Goal: Information Seeking & Learning: Learn about a topic

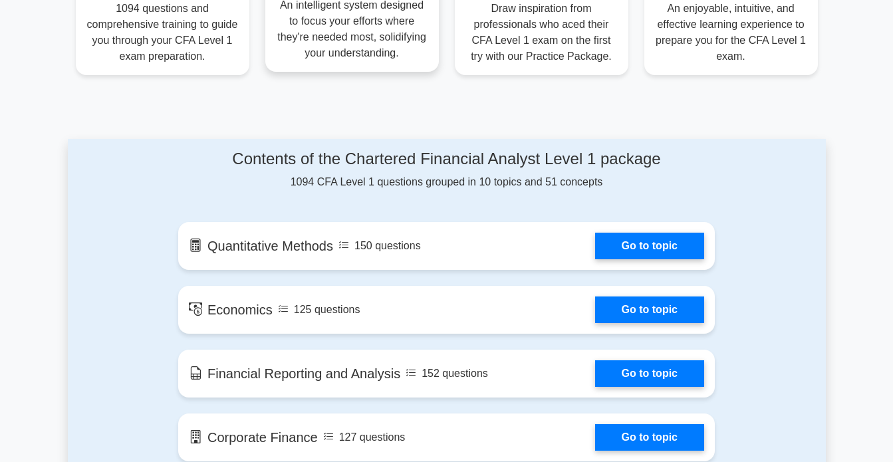
scroll to position [665, 0]
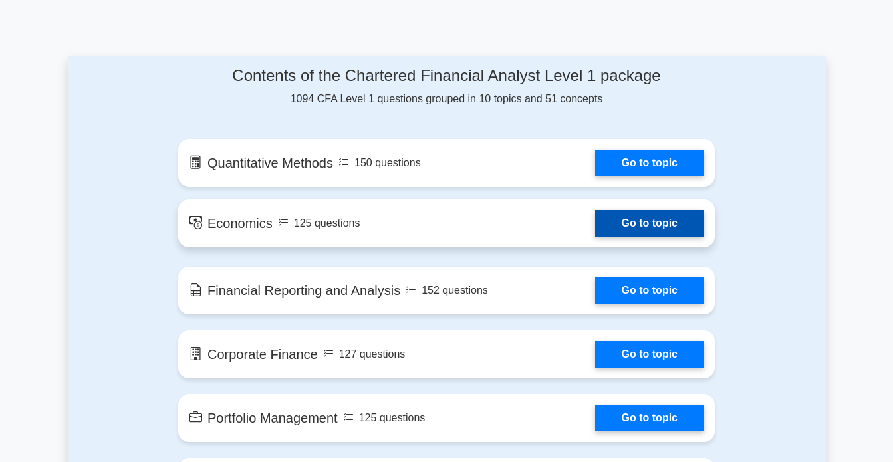
click at [644, 229] on link "Go to topic" at bounding box center [649, 223] width 109 height 27
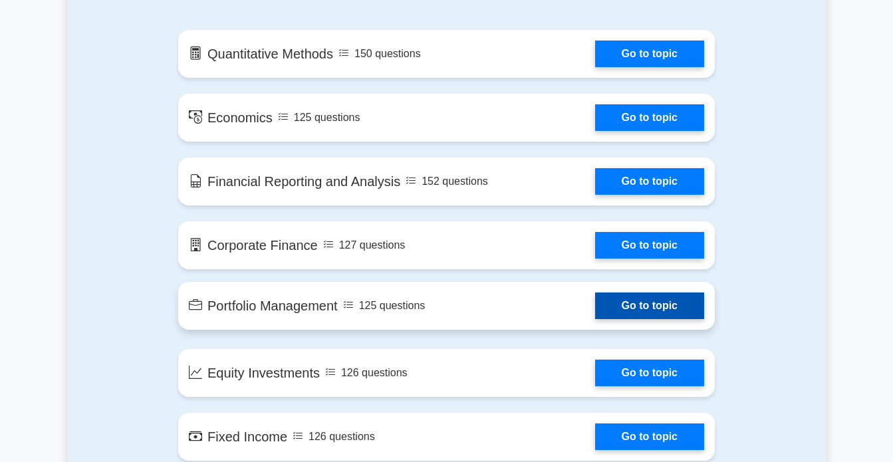
scroll to position [798, 0]
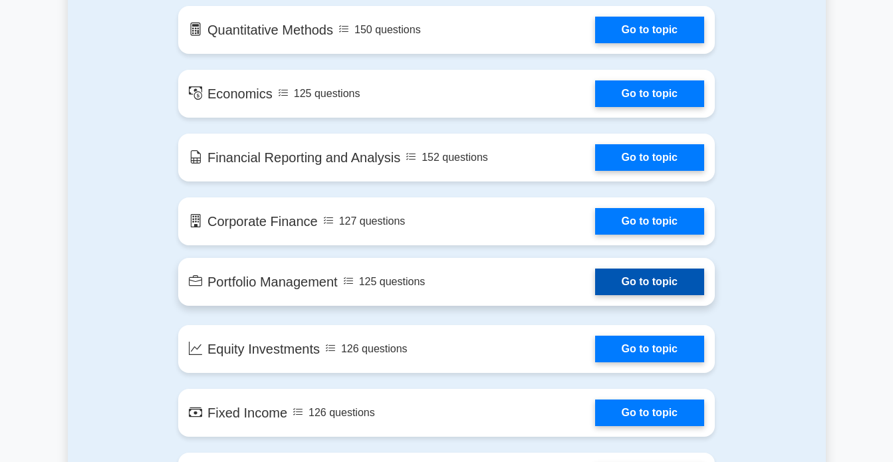
click at [616, 286] on link "Go to topic" at bounding box center [649, 281] width 109 height 27
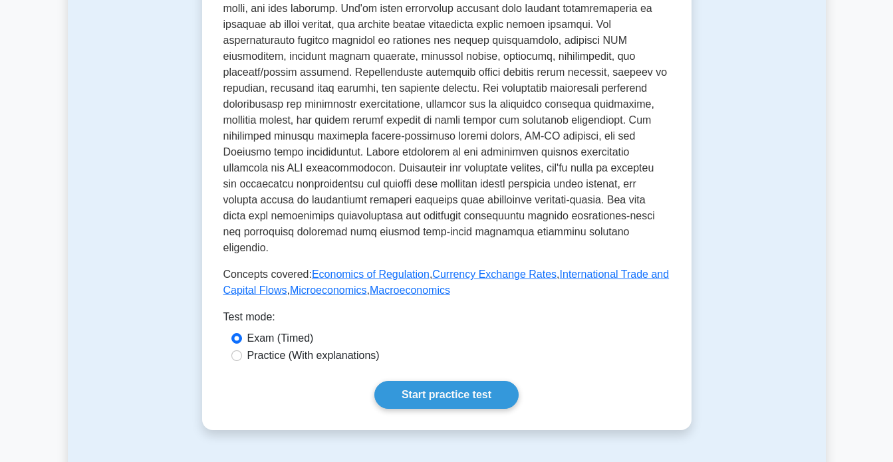
scroll to position [598, 0]
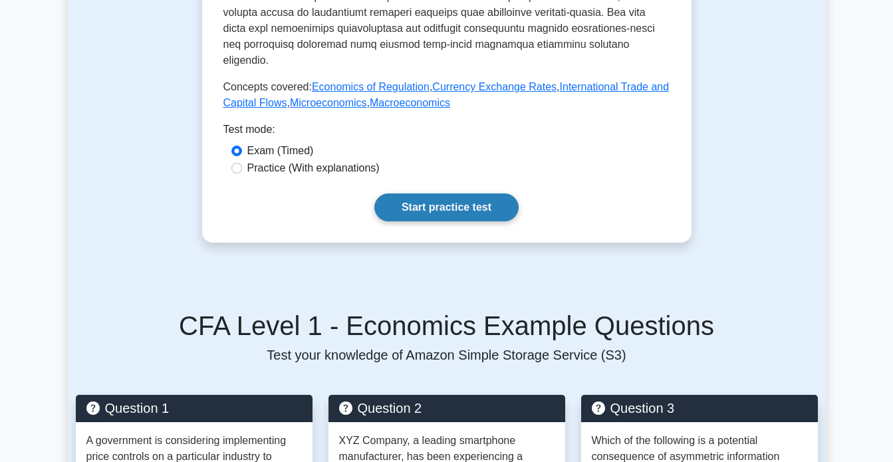
click at [414, 193] on link "Start practice test" at bounding box center [446, 207] width 144 height 28
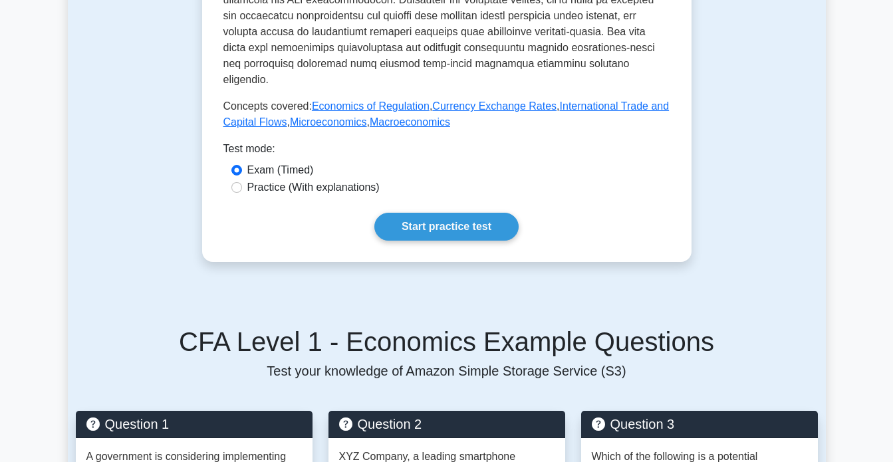
scroll to position [465, 0]
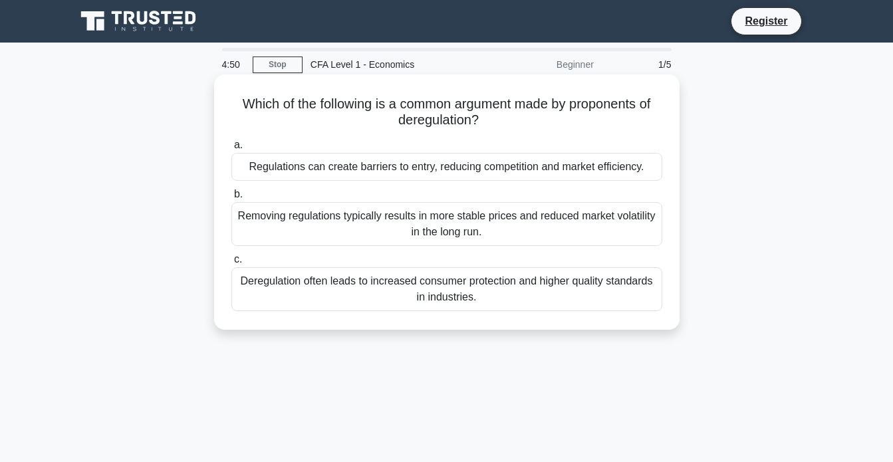
click at [405, 237] on div "Removing regulations typically results in more stable prices and reduced market…" at bounding box center [446, 224] width 431 height 44
click at [231, 199] on input "b. Removing regulations typically results in more stable prices and reduced mar…" at bounding box center [231, 194] width 0 height 9
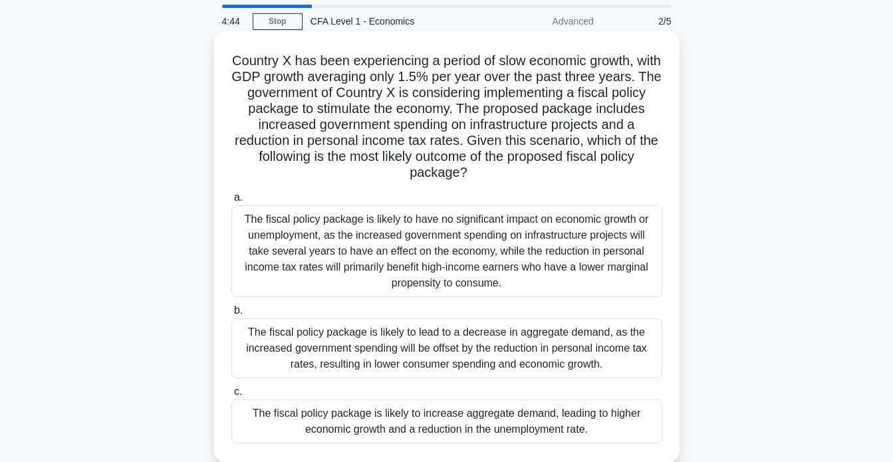
scroll to position [66, 0]
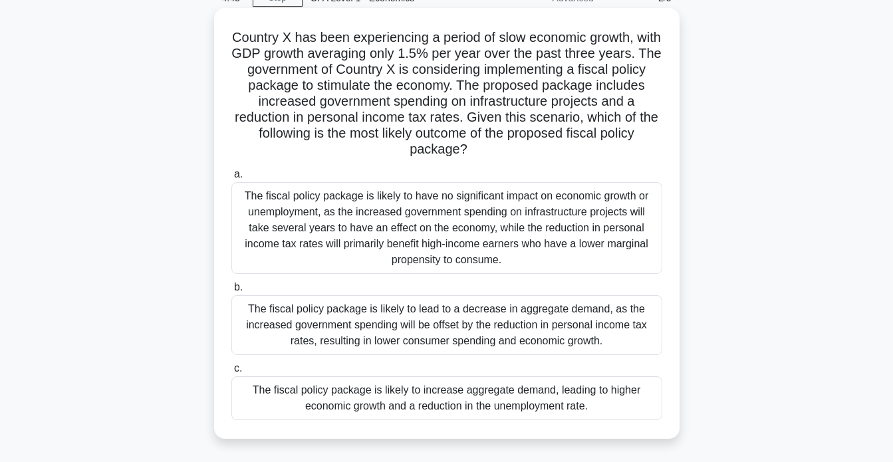
click at [498, 403] on div "The fiscal policy package is likely to increase aggregate demand, leading to hi…" at bounding box center [446, 398] width 431 height 44
click at [231, 373] on input "c. The fiscal policy package is likely to increase aggregate demand, leading to…" at bounding box center [231, 368] width 0 height 9
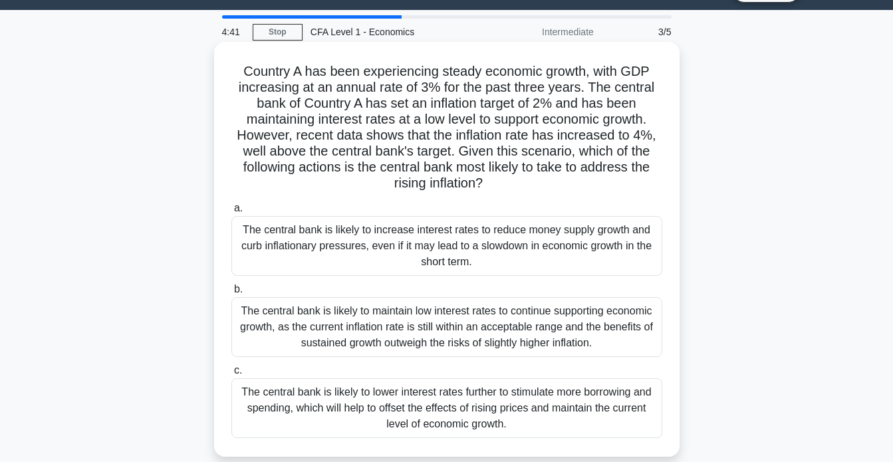
scroll to position [0, 0]
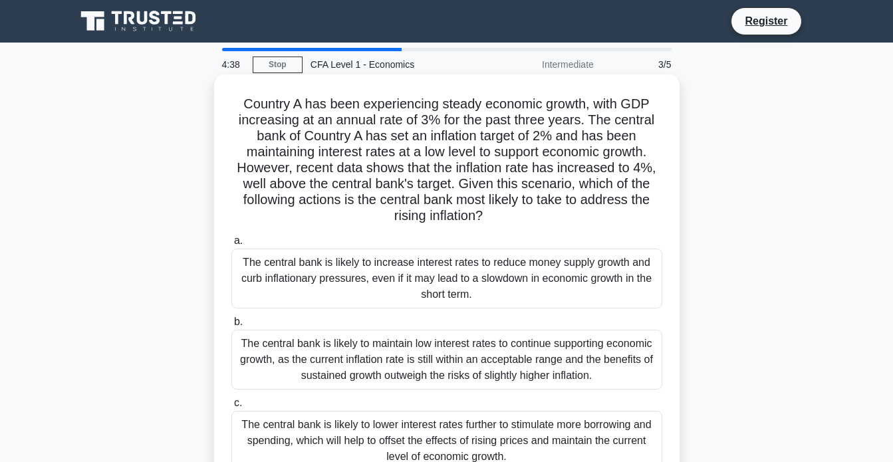
click at [509, 292] on div "The central bank is likely to increase interest rates to reduce money supply gr…" at bounding box center [446, 279] width 431 height 60
click at [231, 245] on input "a. The central bank is likely to increase interest rates to reduce money supply…" at bounding box center [231, 241] width 0 height 9
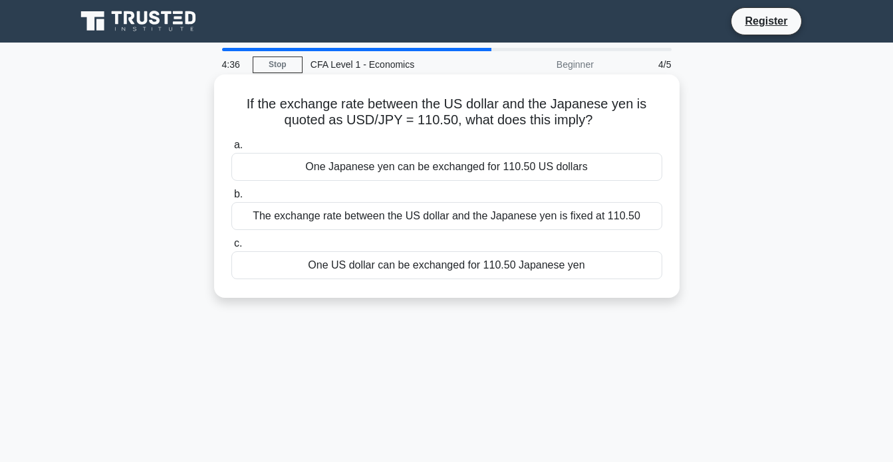
click at [528, 221] on div "The exchange rate between the US dollar and the Japanese yen is fixed at 110.50" at bounding box center [446, 216] width 431 height 28
click at [231, 199] on input "b. The exchange rate between the US dollar and the Japanese yen is fixed at 110…" at bounding box center [231, 194] width 0 height 9
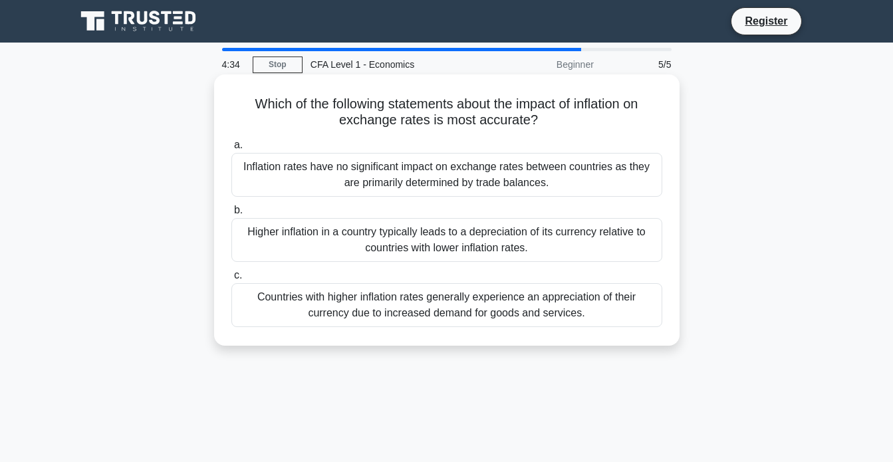
click at [506, 183] on div "Inflation rates have no significant impact on exchange rates between countries …" at bounding box center [446, 175] width 431 height 44
click at [231, 150] on input "a. Inflation rates have no significant impact on exchange rates between countri…" at bounding box center [231, 145] width 0 height 9
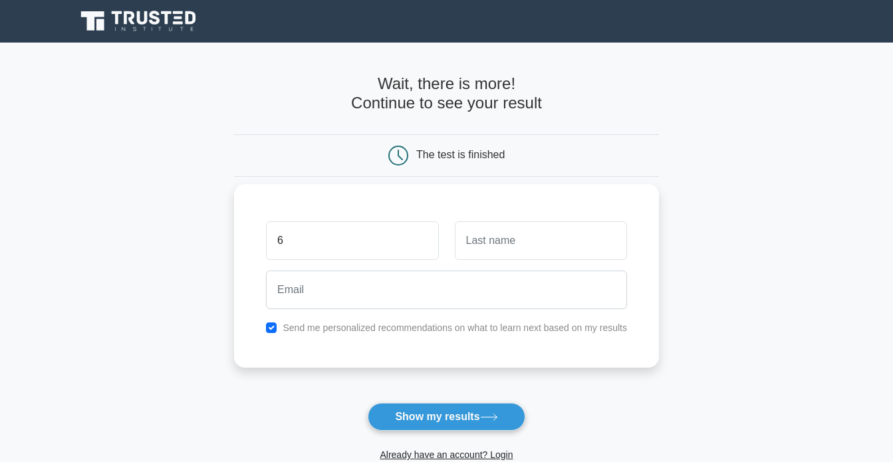
type input "6"
click at [529, 255] on input "text" at bounding box center [541, 240] width 172 height 39
type input "2"
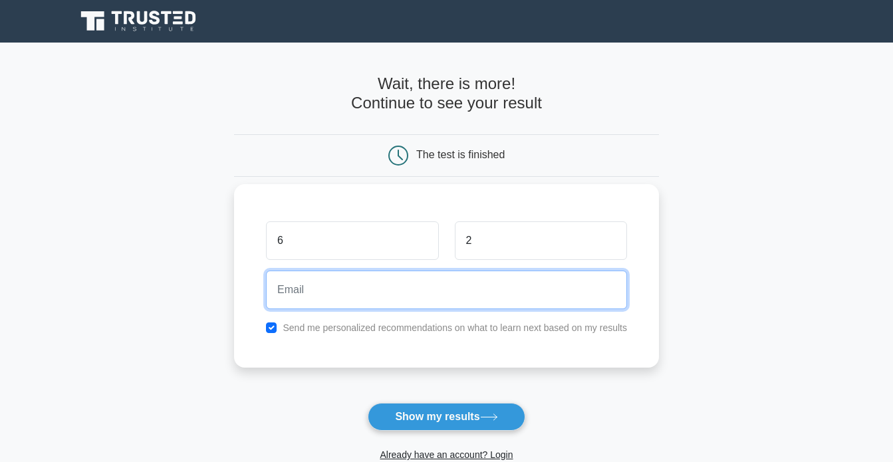
click at [524, 299] on input "email" at bounding box center [446, 289] width 361 height 39
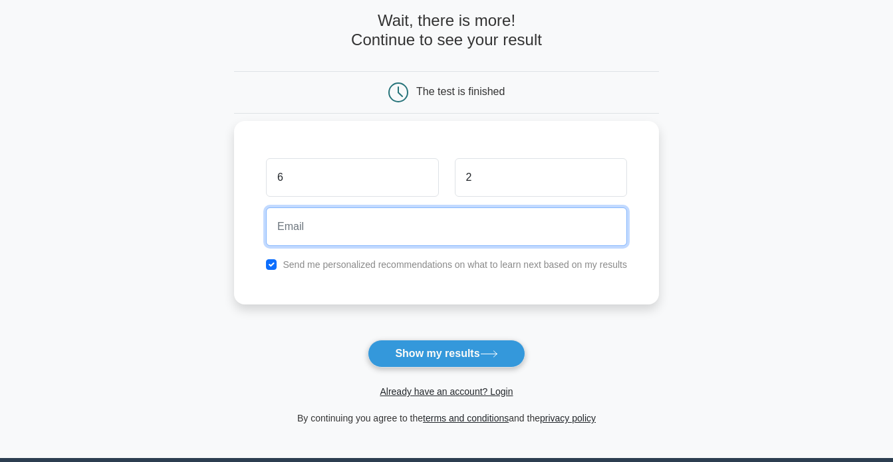
scroll to position [66, 0]
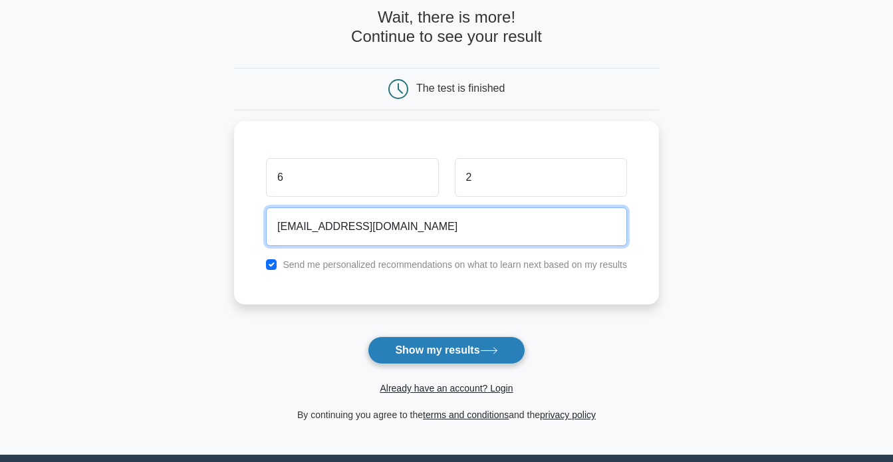
type input "[EMAIL_ADDRESS][DOMAIN_NAME]"
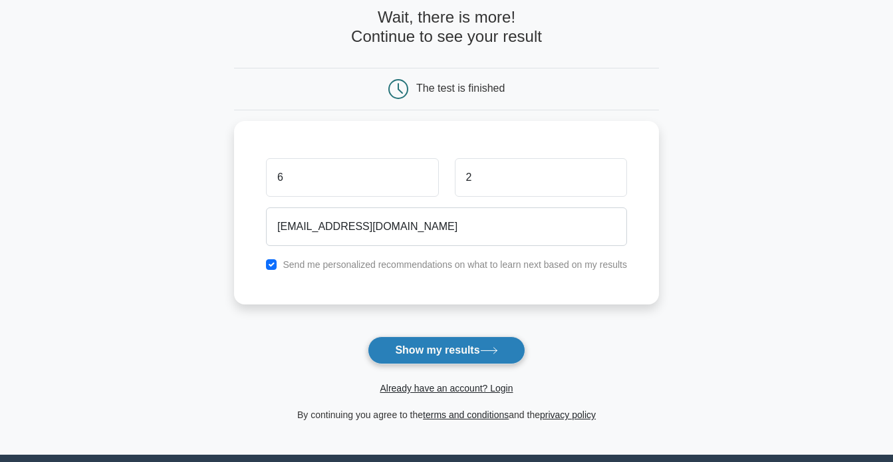
click at [498, 351] on icon at bounding box center [489, 350] width 18 height 7
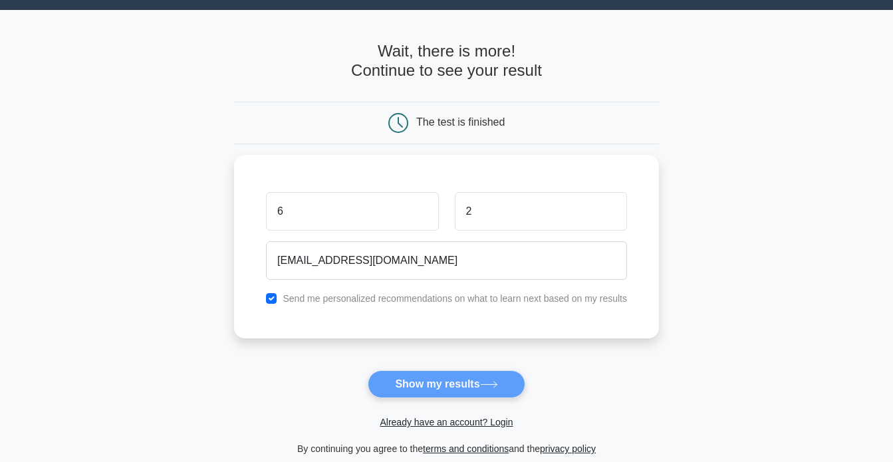
scroll to position [0, 0]
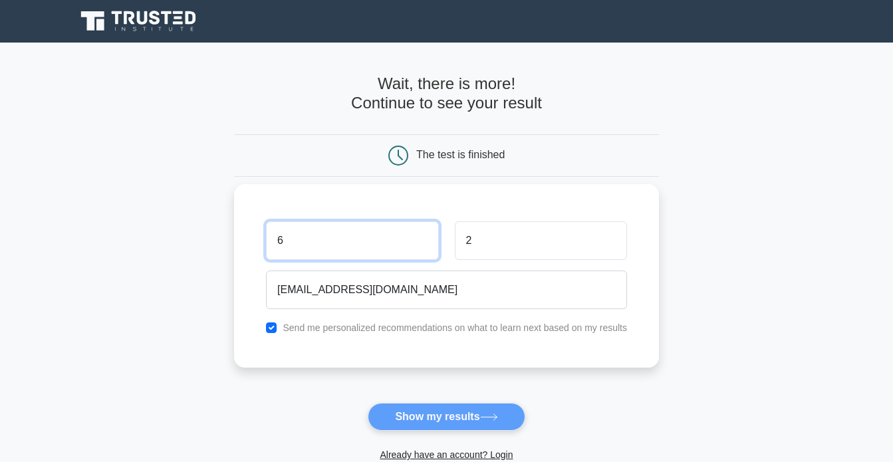
click at [360, 246] on input "6" at bounding box center [352, 240] width 172 height 39
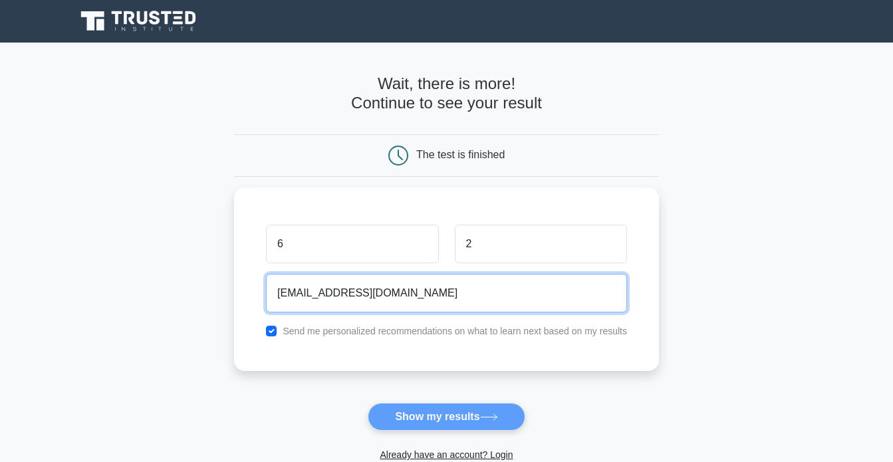
drag, startPoint x: 431, startPoint y: 289, endPoint x: 164, endPoint y: 290, distance: 267.2
click at [164, 290] on main "Wait, there is more! Continue to see your result The test is finished 6 2" at bounding box center [446, 282] width 893 height 479
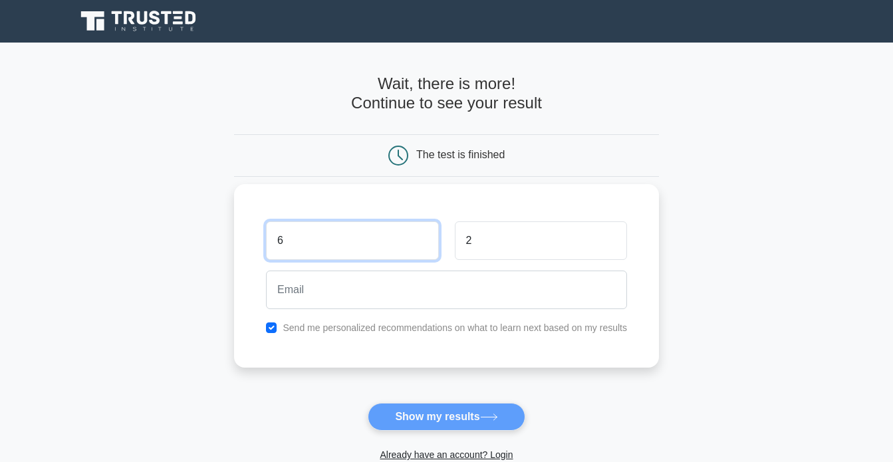
click at [330, 256] on input "6" at bounding box center [352, 240] width 172 height 39
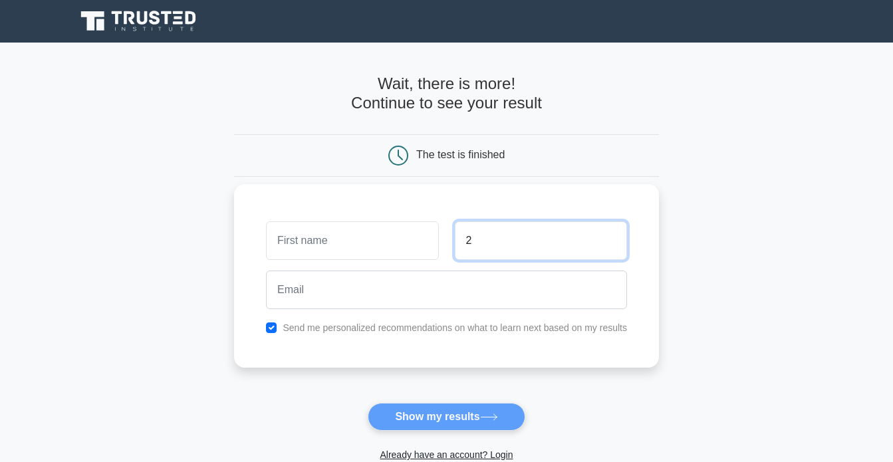
click at [526, 243] on input "2" at bounding box center [541, 240] width 172 height 39
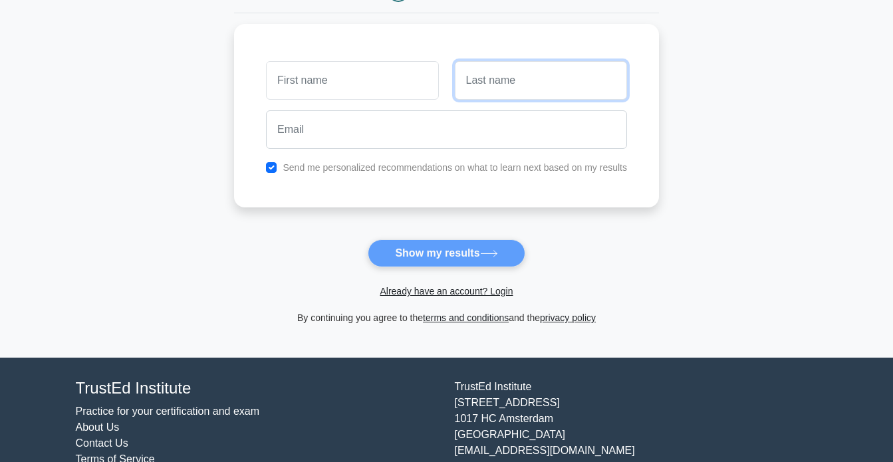
scroll to position [140, 0]
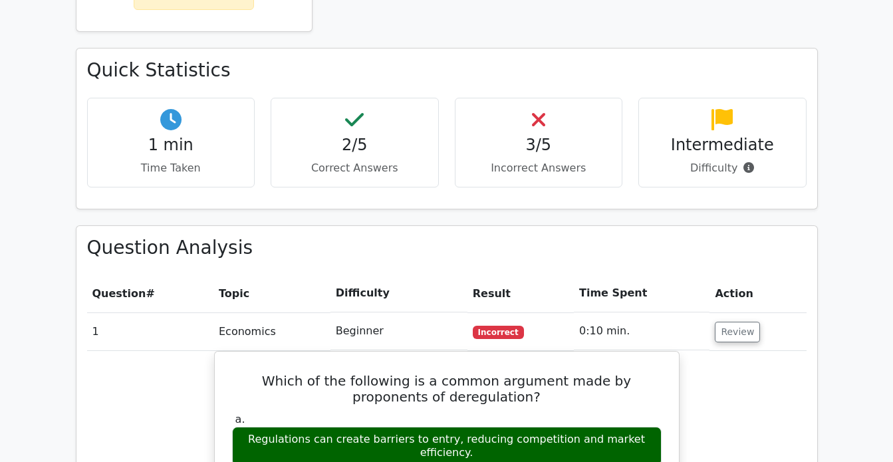
scroll to position [731, 0]
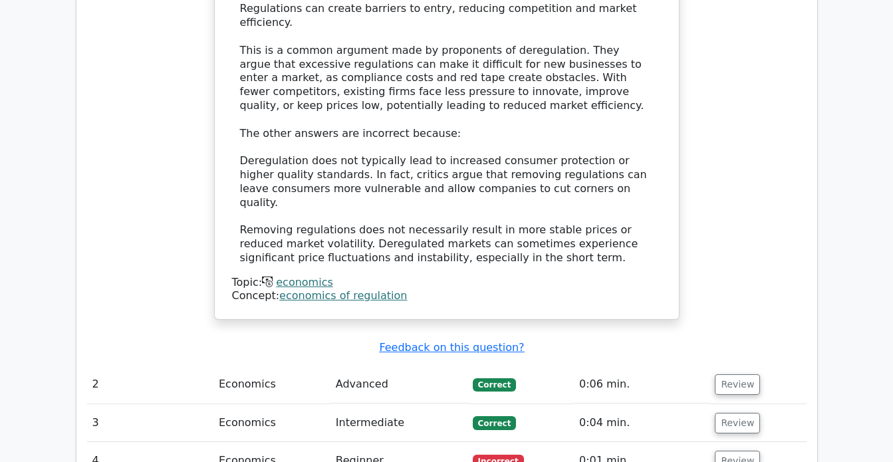
scroll to position [1396, 0]
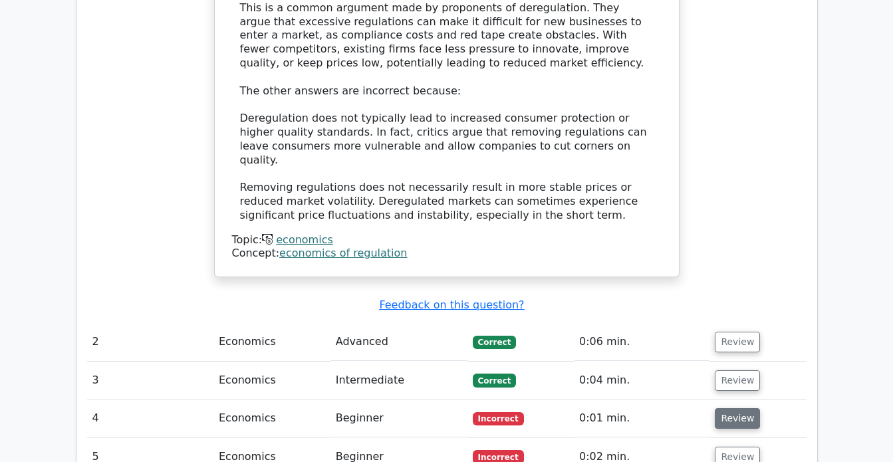
click at [726, 408] on button "Review" at bounding box center [736, 418] width 45 height 21
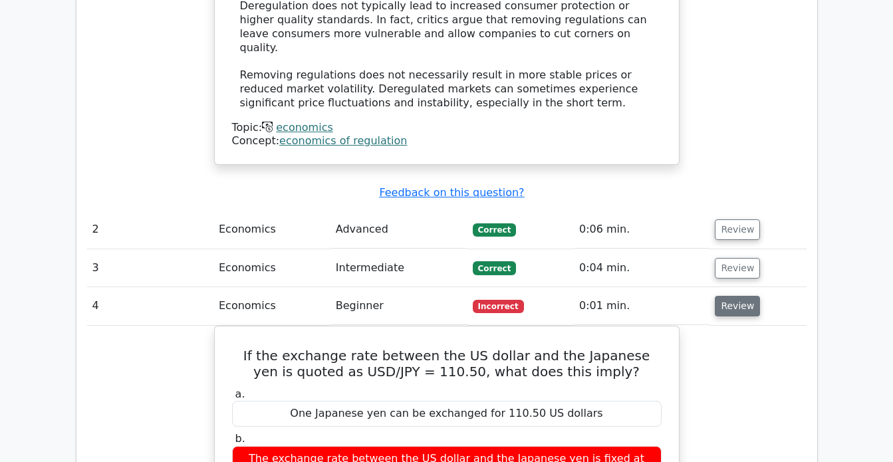
scroll to position [1529, 0]
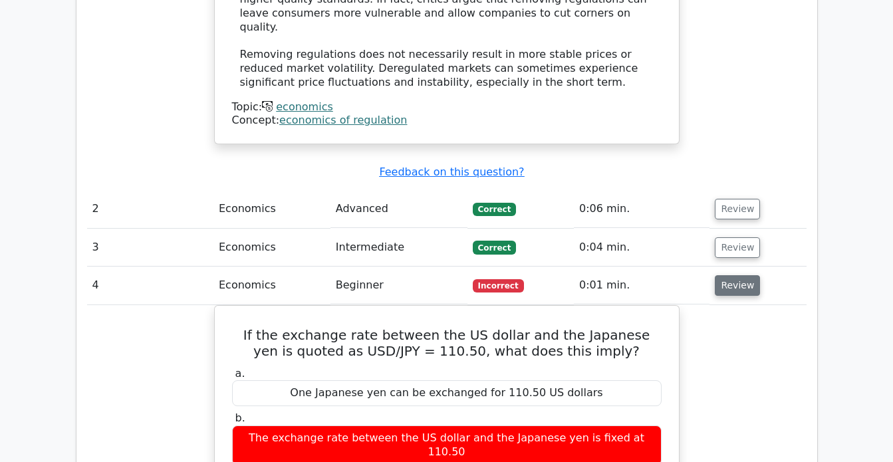
click at [740, 275] on button "Review" at bounding box center [736, 285] width 45 height 21
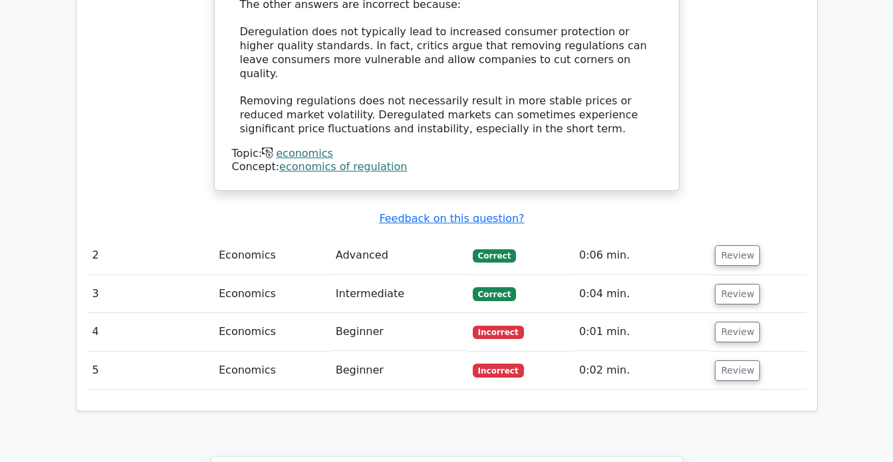
scroll to position [1462, 0]
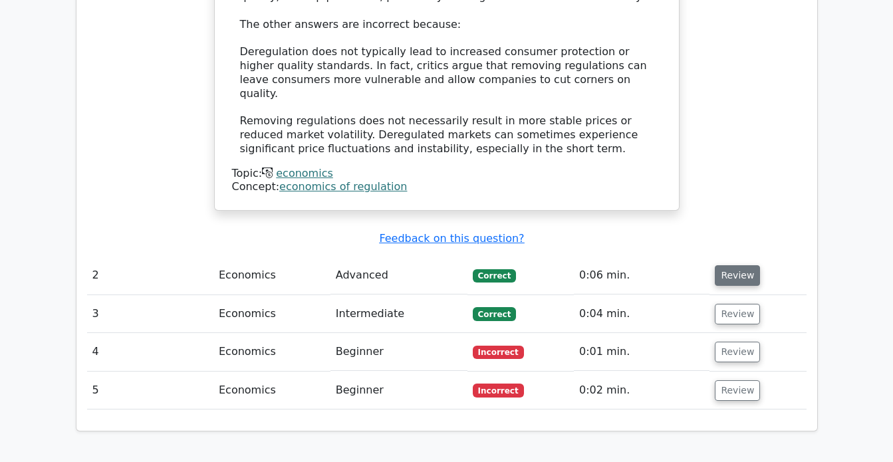
click at [748, 265] on button "Review" at bounding box center [736, 275] width 45 height 21
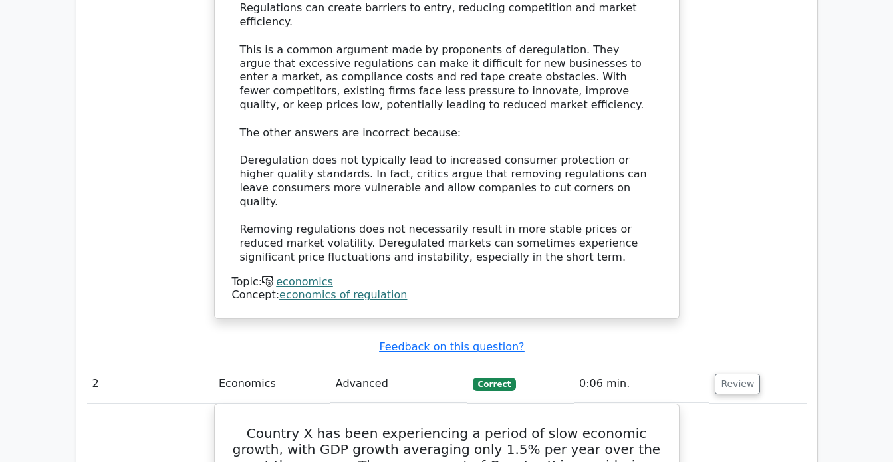
scroll to position [1329, 0]
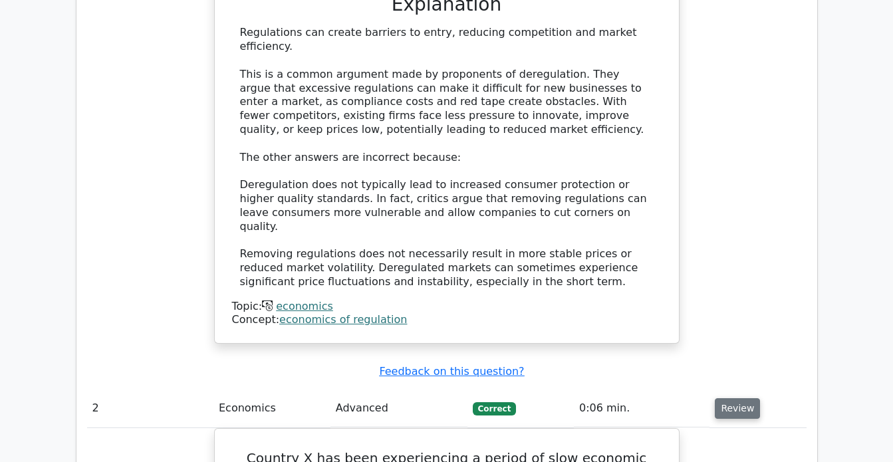
click at [737, 398] on button "Review" at bounding box center [736, 408] width 45 height 21
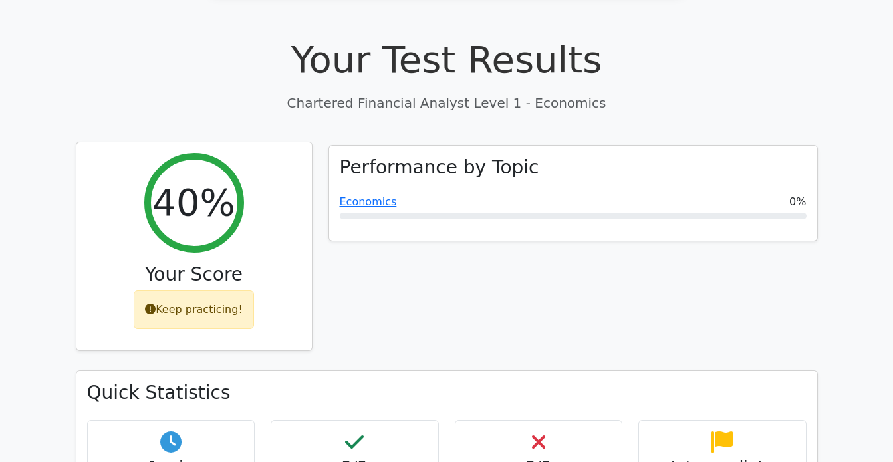
scroll to position [399, 0]
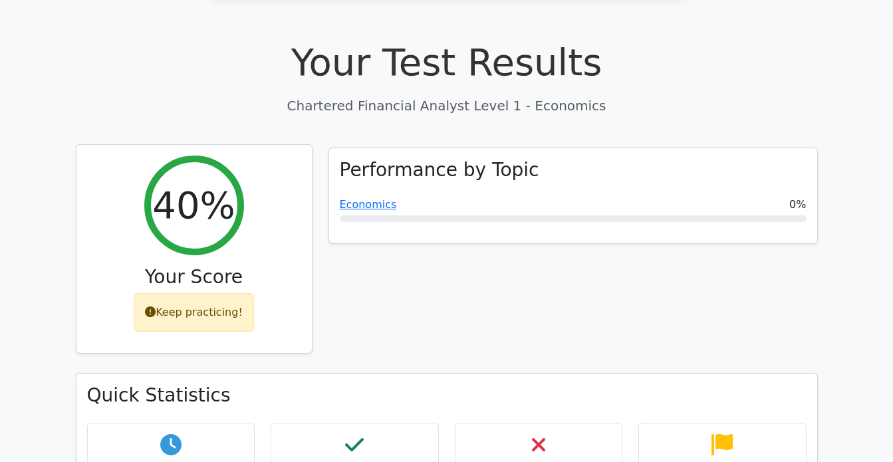
drag, startPoint x: 173, startPoint y: 253, endPoint x: 227, endPoint y: 253, distance: 53.2
click at [227, 293] on div "Keep practicing!" at bounding box center [194, 312] width 120 height 39
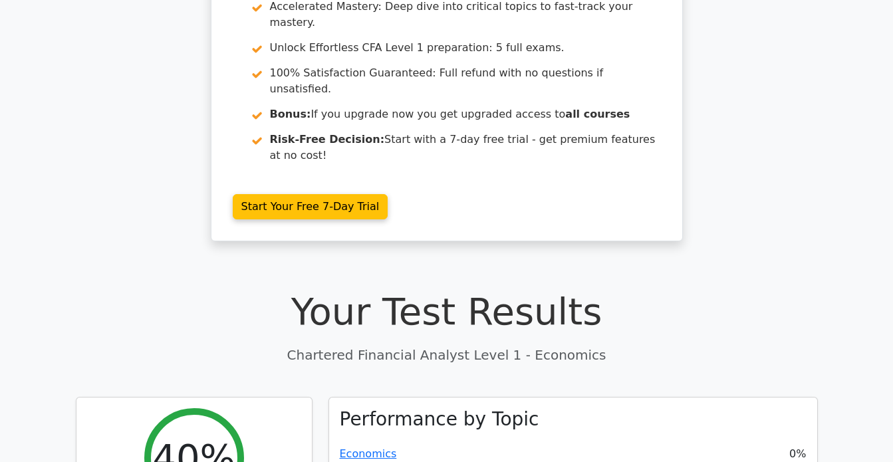
scroll to position [133, 0]
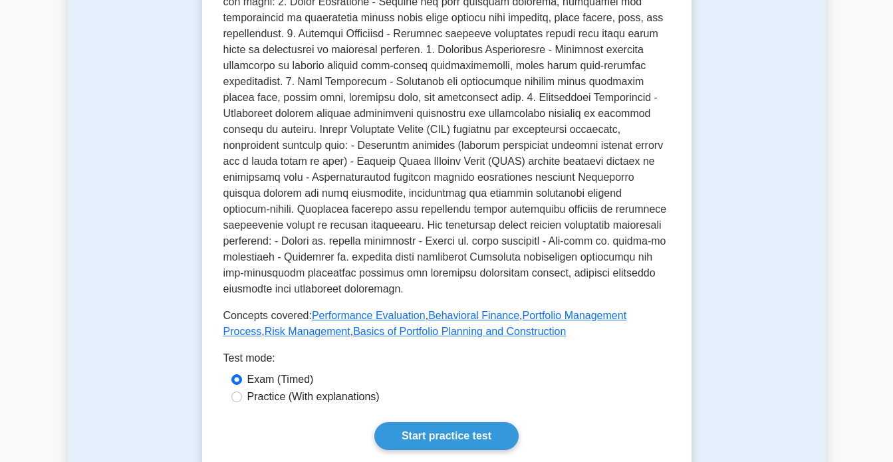
scroll to position [731, 0]
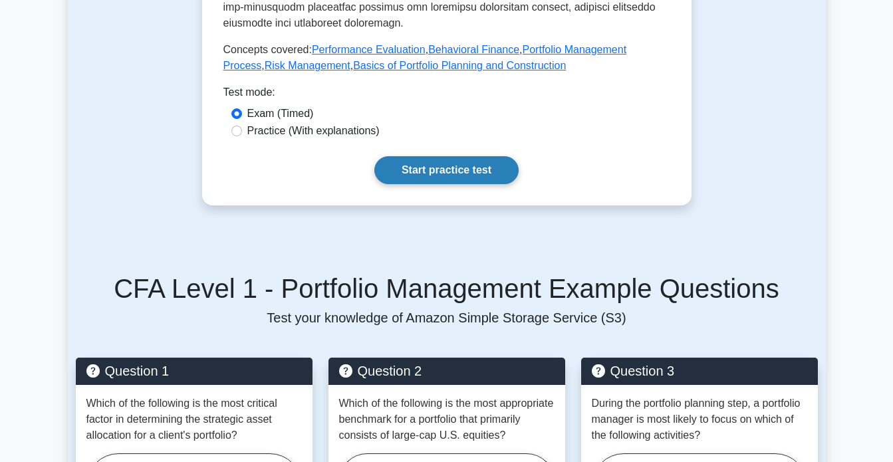
click at [469, 175] on link "Start practice test" at bounding box center [446, 170] width 144 height 28
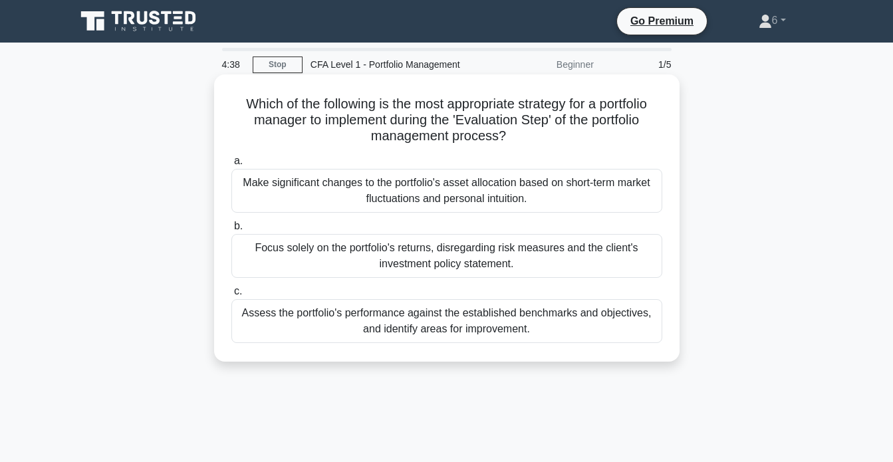
drag, startPoint x: 259, startPoint y: 182, endPoint x: 528, endPoint y: 205, distance: 269.4
click at [528, 205] on div "Make significant changes to the portfolio's asset allocation based on short-ter…" at bounding box center [446, 191] width 431 height 44
click at [538, 237] on div "Focus solely on the portfolio's returns, disregarding risk measures and the cli…" at bounding box center [446, 256] width 431 height 44
click at [231, 231] on input "b. Focus solely on the portfolio's returns, disregarding risk measures and the …" at bounding box center [231, 226] width 0 height 9
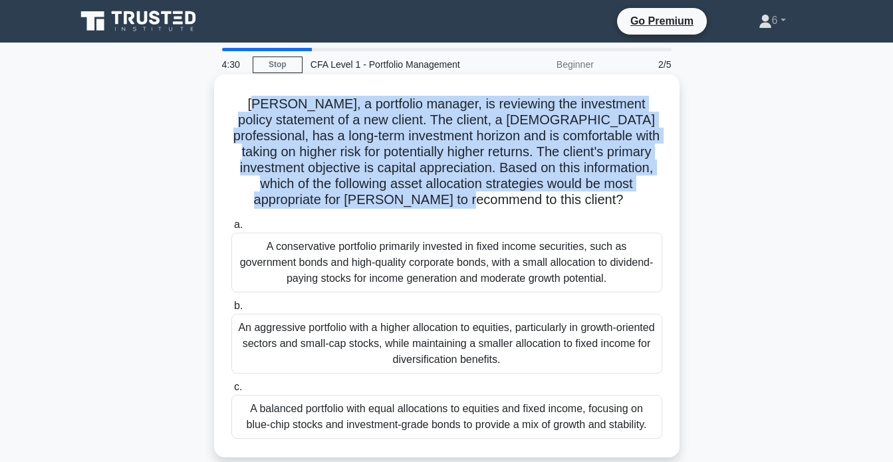
drag, startPoint x: 237, startPoint y: 109, endPoint x: 605, endPoint y: 213, distance: 383.1
click at [605, 213] on div "[PERSON_NAME], a portfolio manager, is reviewing the investment policy statemen…" at bounding box center [446, 266] width 455 height 372
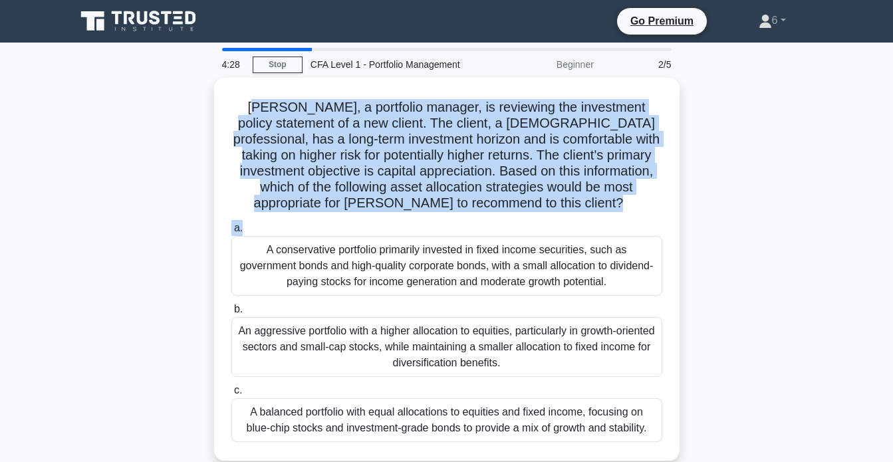
click at [740, 213] on div "[PERSON_NAME], a portfolio manager, is reviewing the investment policy statemen…" at bounding box center [447, 277] width 758 height 399
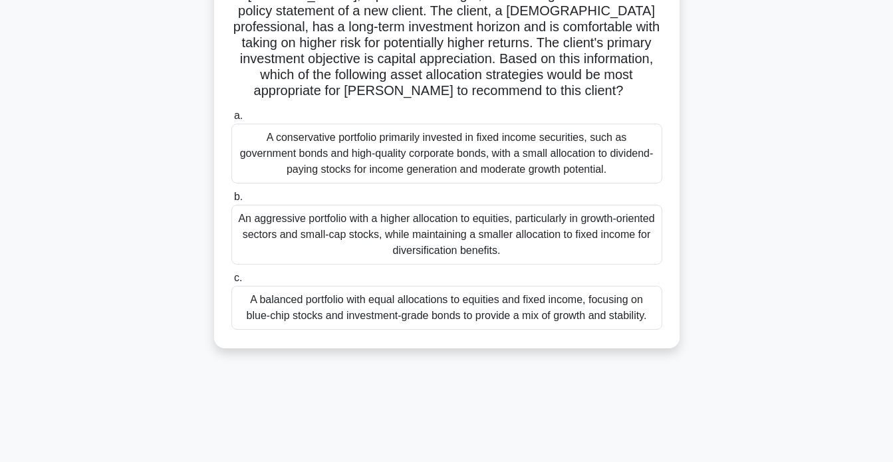
scroll to position [133, 0]
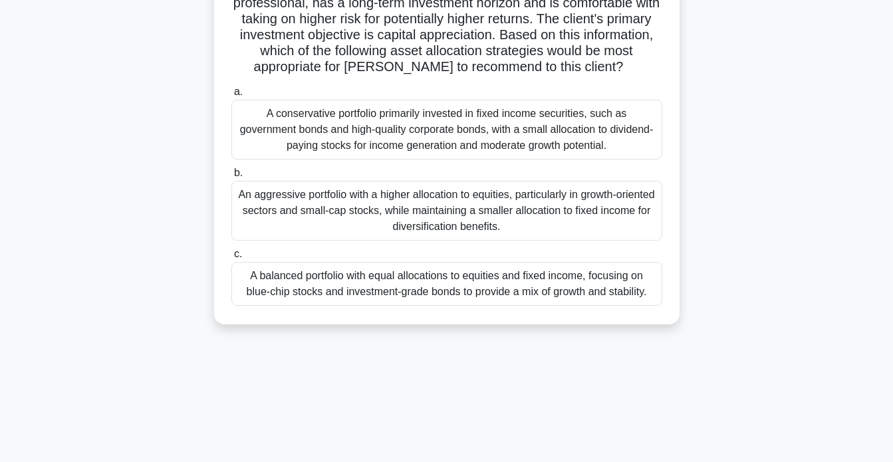
click at [508, 212] on div "An aggressive portfolio with a higher allocation to equities, particularly in g…" at bounding box center [446, 211] width 431 height 60
click at [231, 177] on input "b. An aggressive portfolio with a higher allocation to equities, particularly i…" at bounding box center [231, 173] width 0 height 9
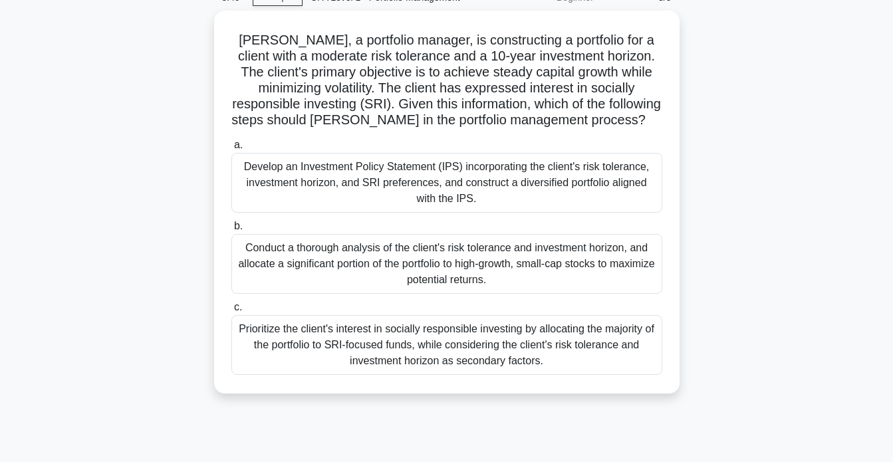
scroll to position [0, 0]
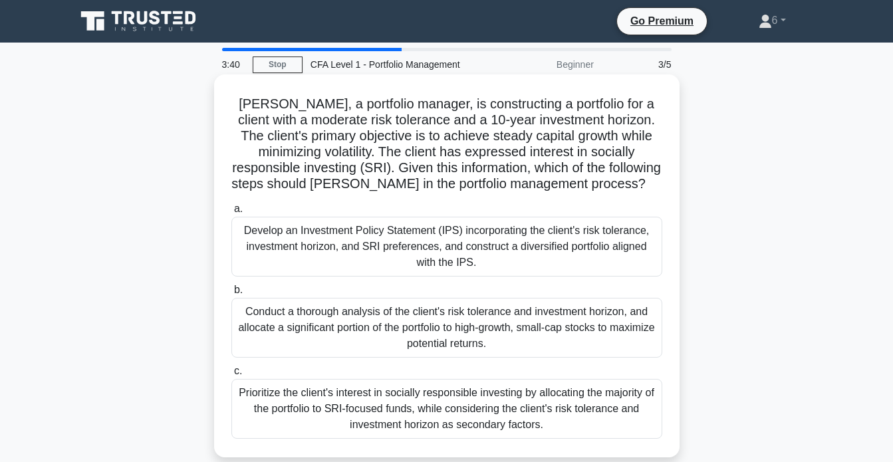
click at [476, 413] on div "Prioritize the client's interest in socially responsible investing by allocatin…" at bounding box center [446, 409] width 431 height 60
click at [231, 375] on input "c. Prioritize the client's interest in socially responsible investing by alloca…" at bounding box center [231, 371] width 0 height 9
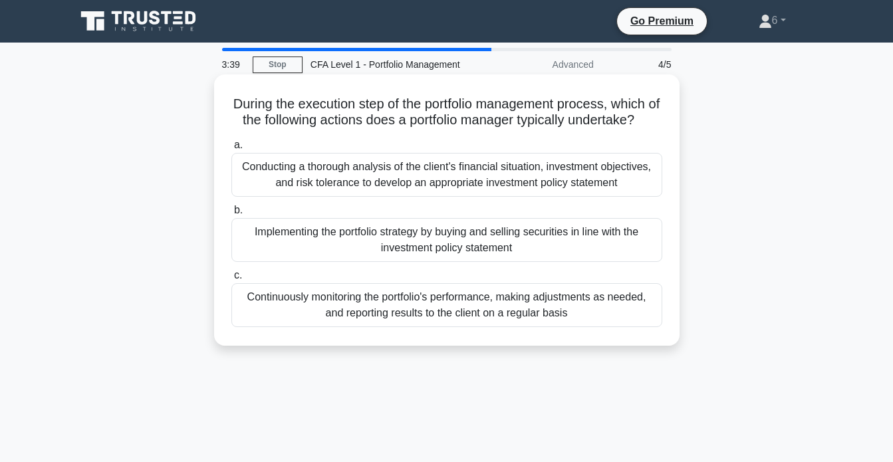
click at [469, 196] on div "Conducting a thorough analysis of the client's financial situation, investment …" at bounding box center [446, 175] width 431 height 44
click at [231, 150] on input "a. Conducting a thorough analysis of the client's financial situation, investme…" at bounding box center [231, 145] width 0 height 9
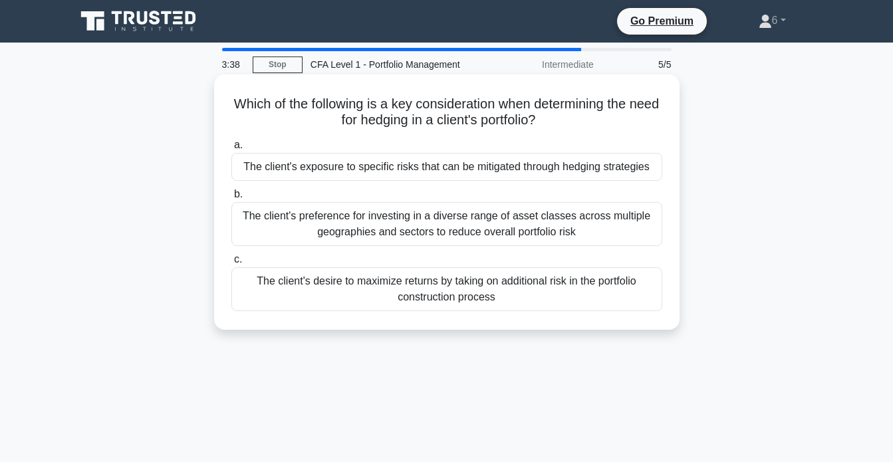
click at [483, 286] on div "The client's desire to maximize returns by taking on additional risk in the por…" at bounding box center [446, 289] width 431 height 44
click at [231, 264] on input "c. The client's desire to maximize returns by taking on additional risk in the …" at bounding box center [231, 259] width 0 height 9
